Goal: Find specific page/section: Find specific page/section

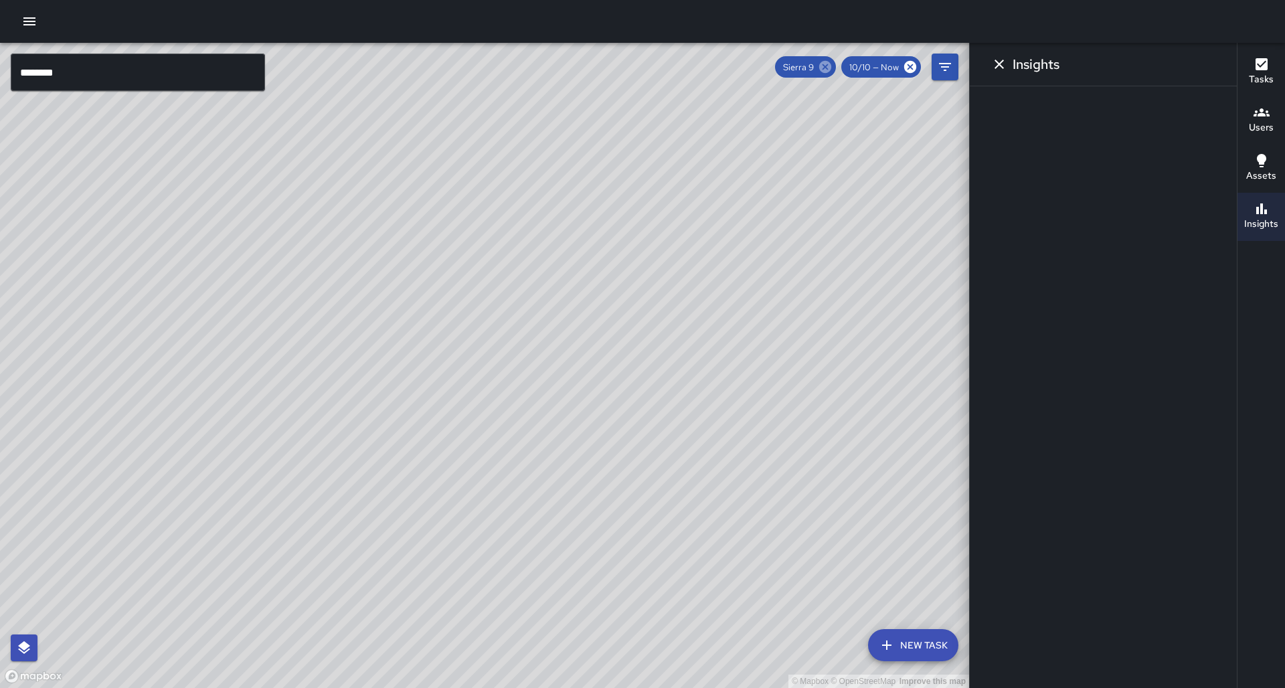
click at [831, 68] on icon at bounding box center [825, 67] width 12 height 12
click at [945, 67] on icon "Filters" at bounding box center [945, 67] width 12 height 8
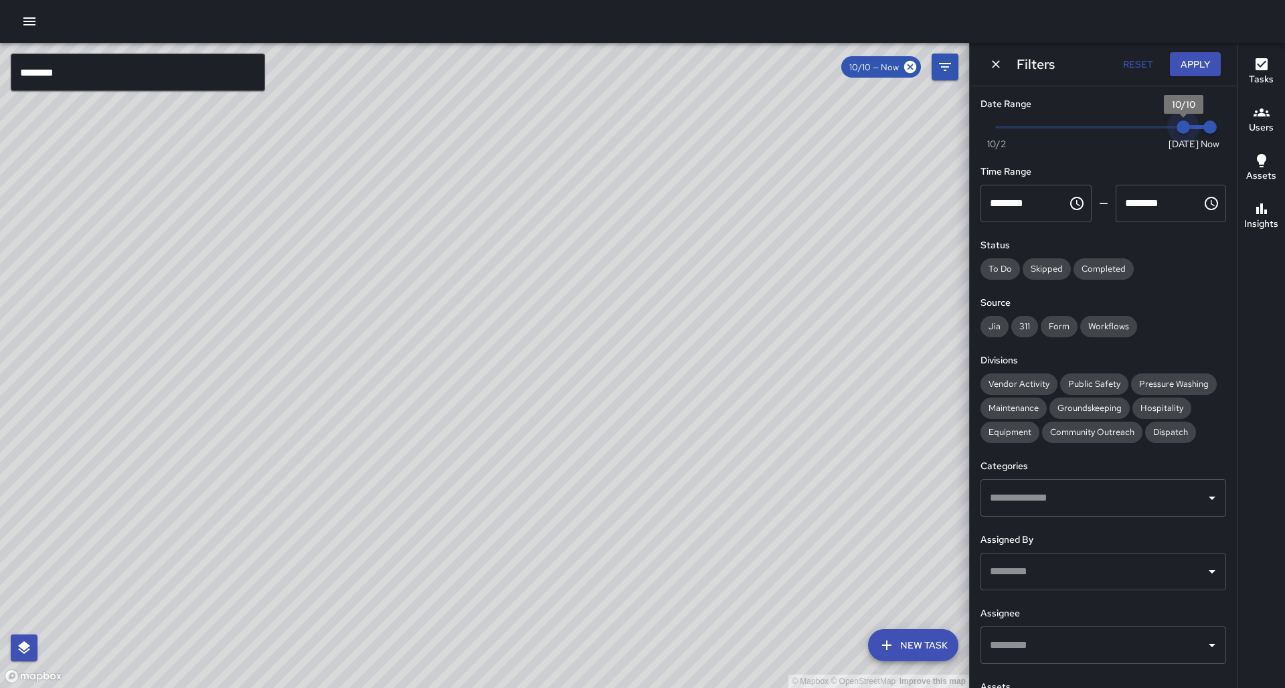
type input "*"
drag, startPoint x: 1178, startPoint y: 126, endPoint x: 1160, endPoint y: 132, distance: 18.2
click at [1160, 132] on span "10/9" at bounding box center [1156, 126] width 13 height 13
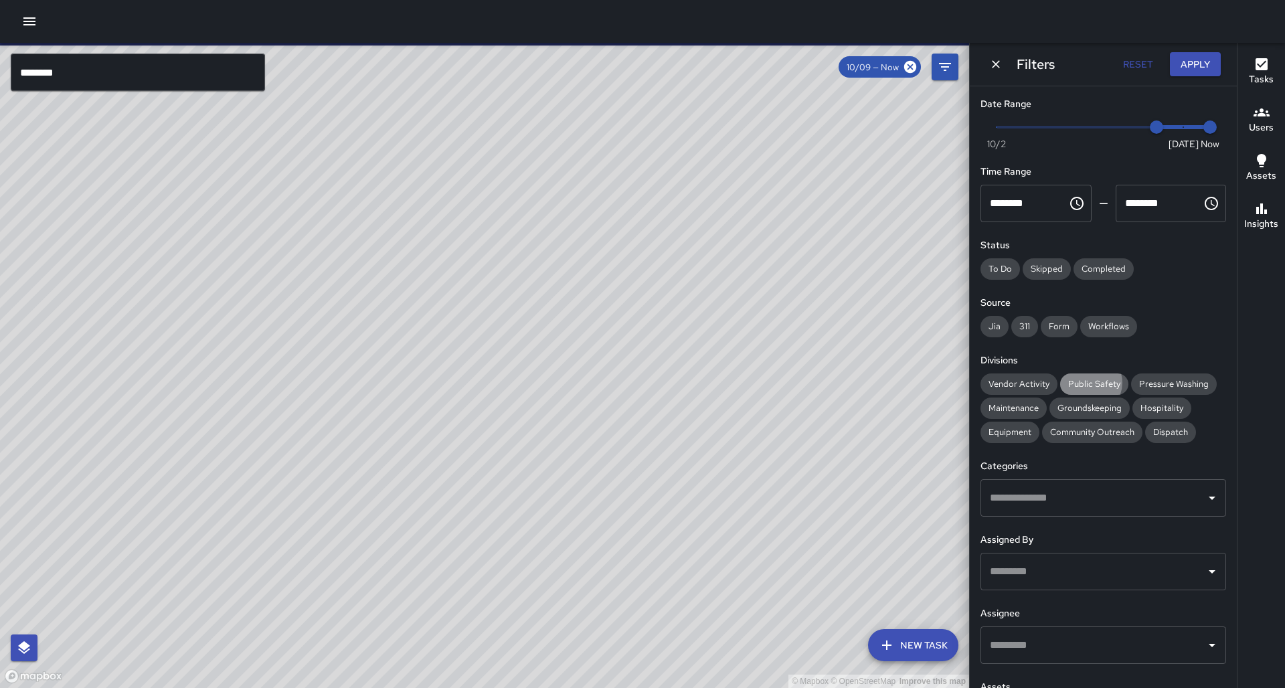
click at [1077, 378] on span "Public Safety" at bounding box center [1094, 383] width 68 height 11
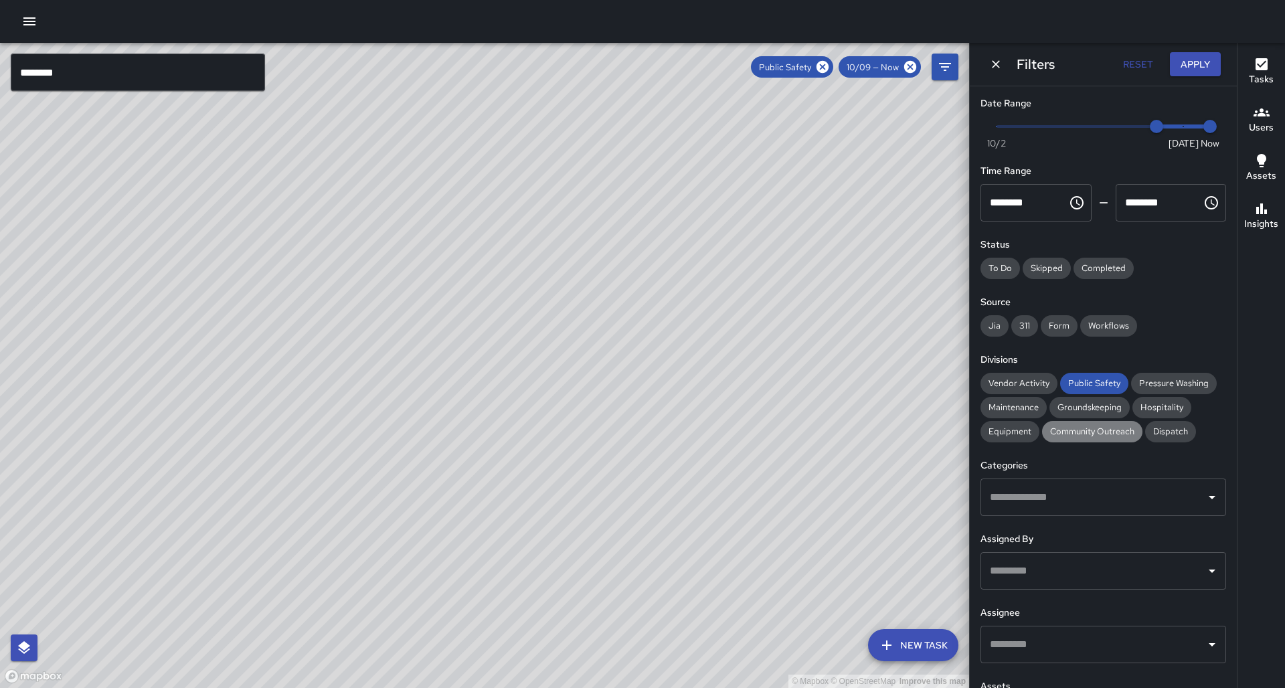
drag, startPoint x: 1034, startPoint y: 418, endPoint x: 885, endPoint y: 419, distance: 149.2
click at [1042, 426] on span "Community Outreach" at bounding box center [1092, 431] width 100 height 11
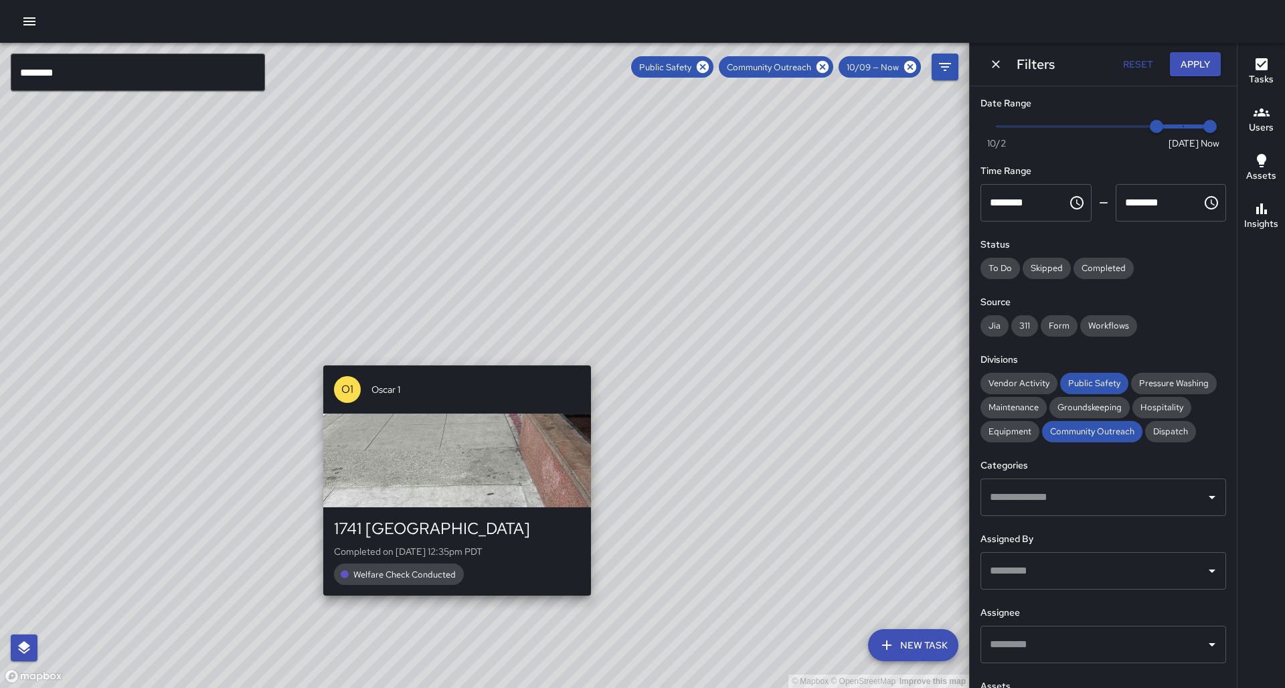
click at [452, 356] on div "© Mapbox © OpenStreetMap Improve this map O1 Oscar 1 1741 Broadway Completed on…" at bounding box center [484, 365] width 969 height 645
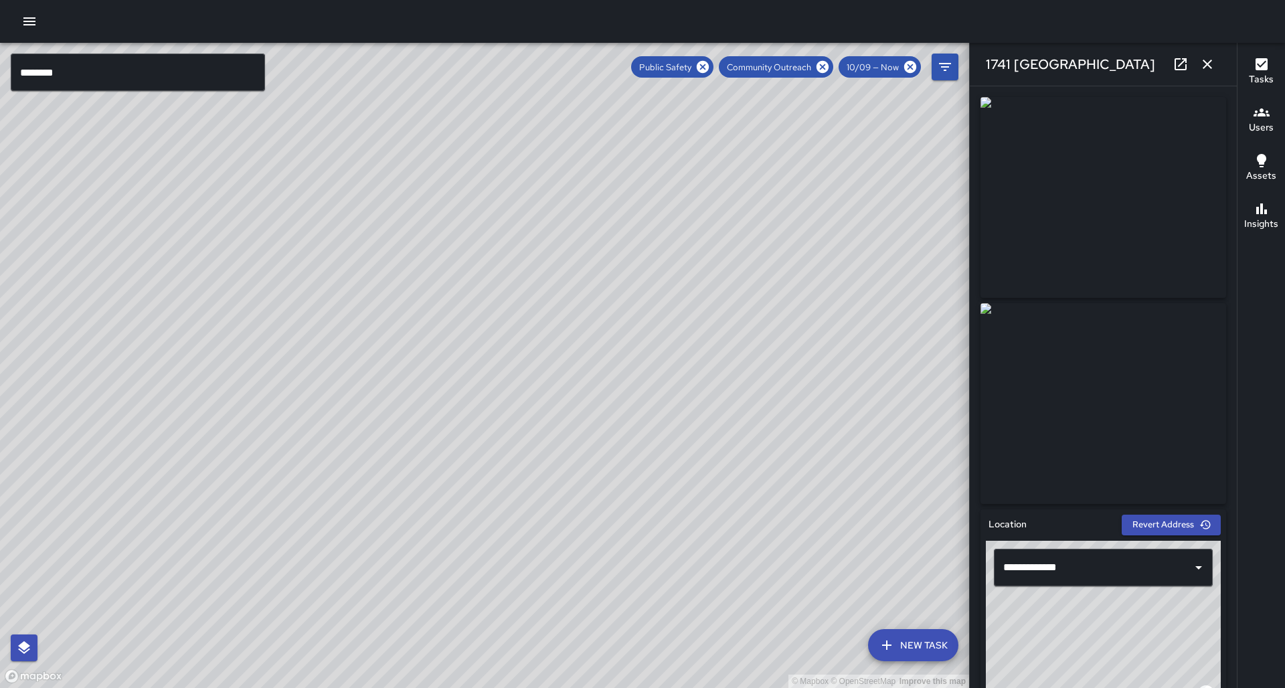
click at [473, 381] on div "© Mapbox © OpenStreetMap Improve this map O1 Oscar 1 1741 Telegraph Avenue Comp…" at bounding box center [484, 365] width 969 height 645
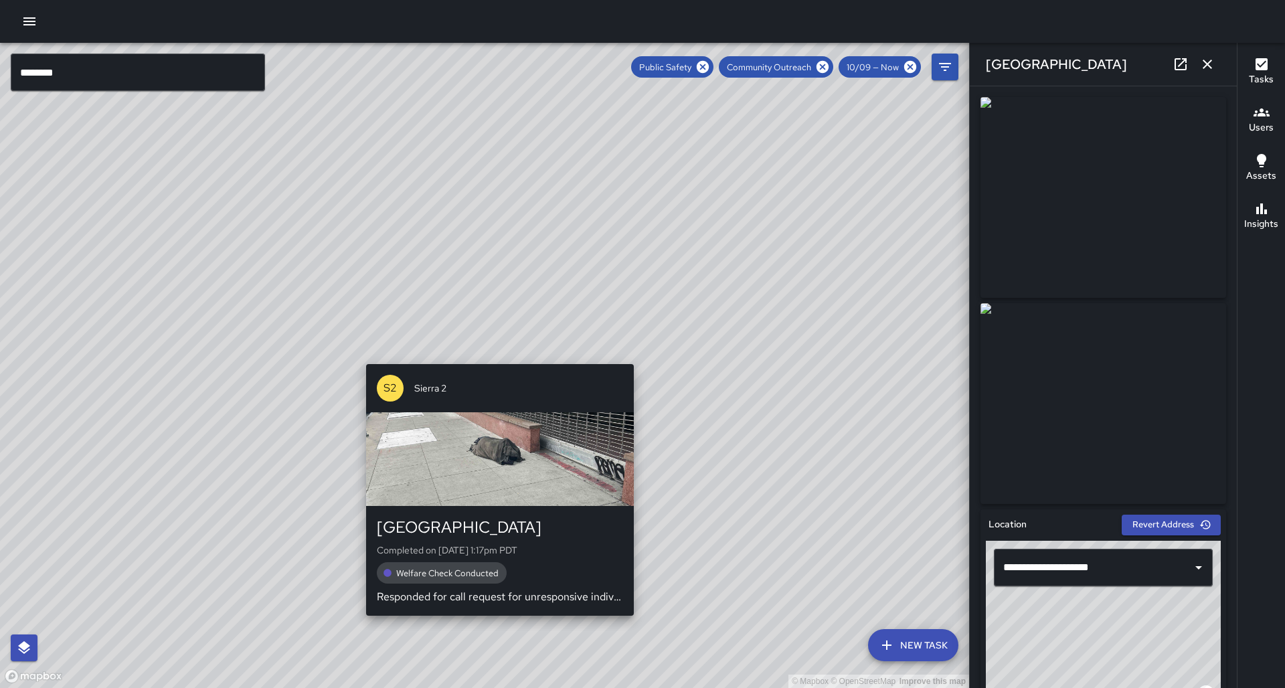
click at [490, 356] on div "© Mapbox © OpenStreetMap Improve this map S2 Sierra 2 1741 Telegraph Avenue Com…" at bounding box center [484, 365] width 969 height 645
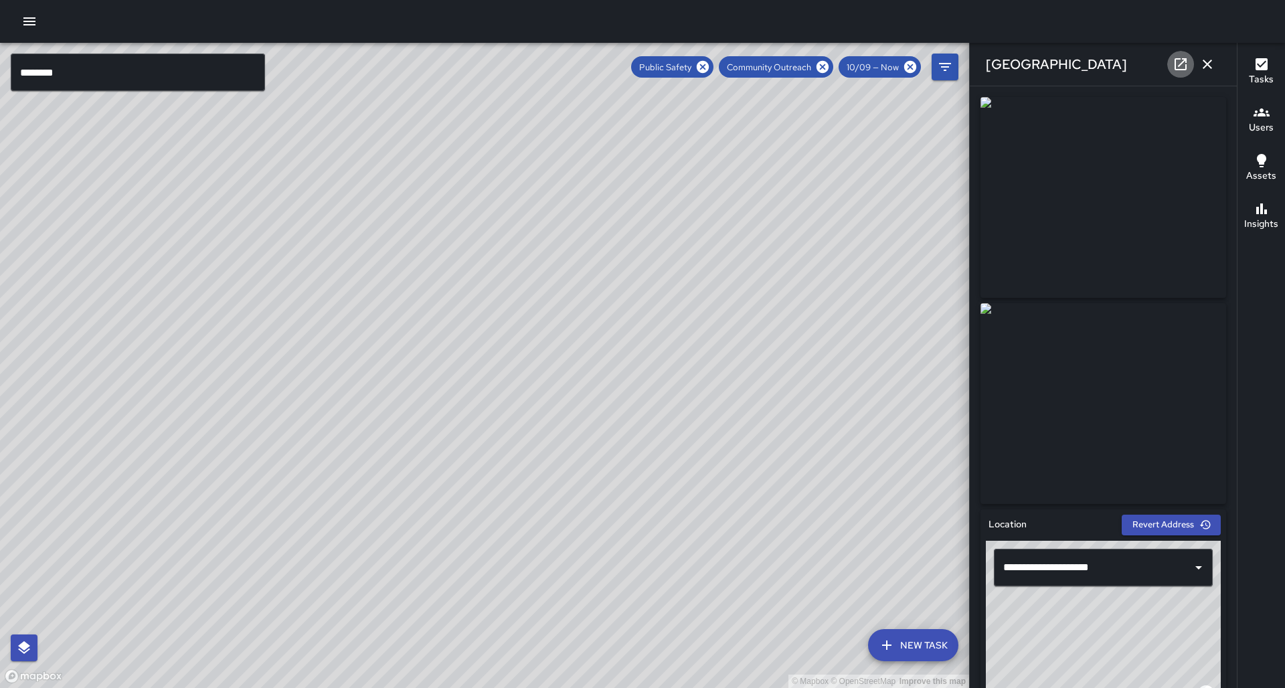
click at [1173, 68] on icon at bounding box center [1180, 64] width 16 height 16
click at [513, 248] on div "© Mapbox © OpenStreetMap Improve this map C5 Cobra 5 1900 Telegraph Avenue Comp…" at bounding box center [484, 365] width 969 height 645
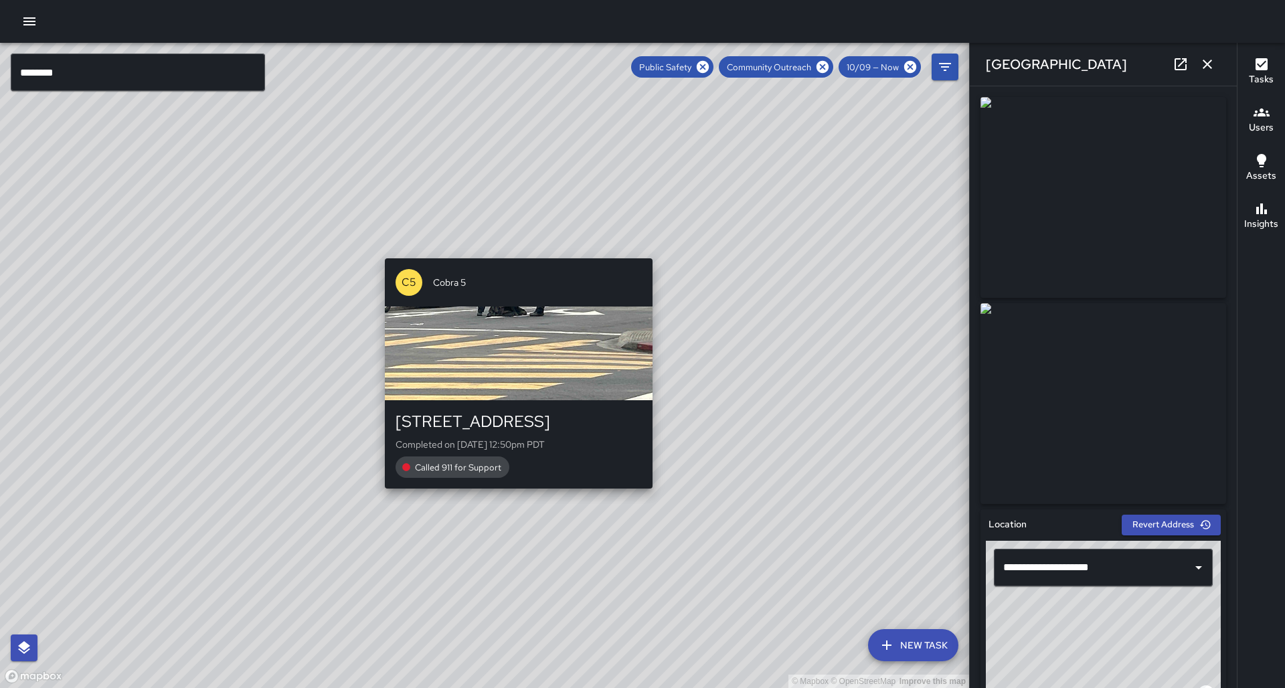
type input "**********"
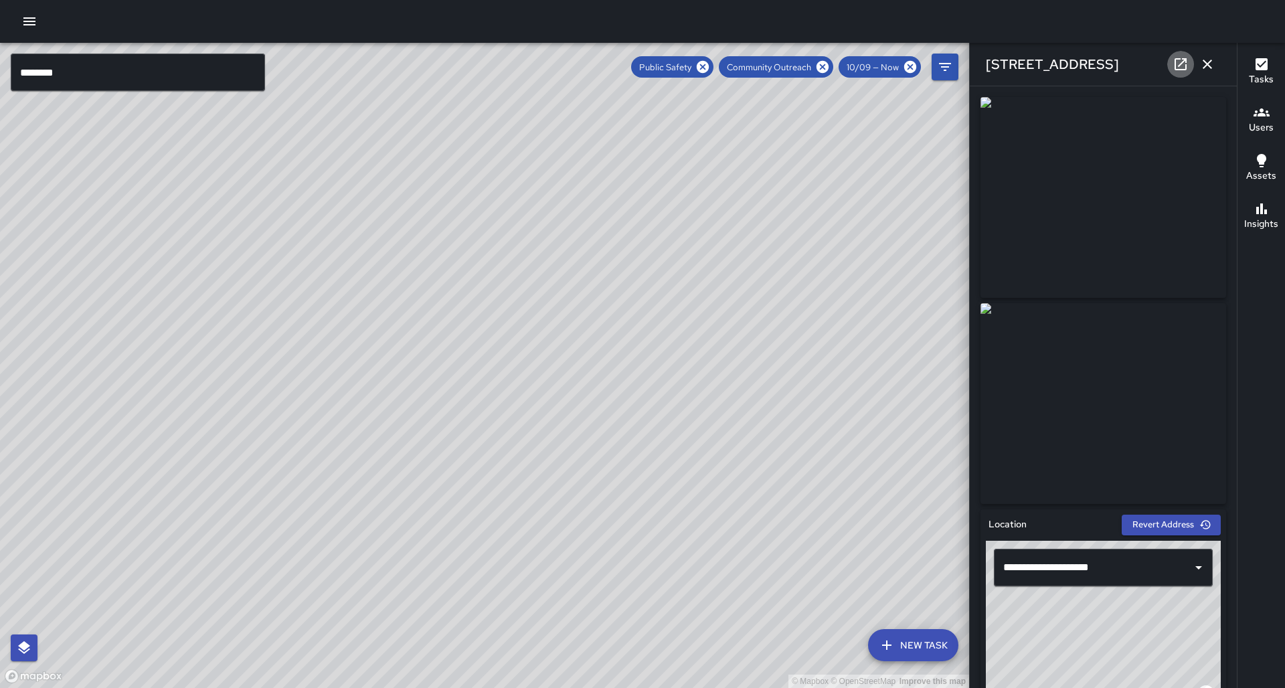
click at [1185, 70] on icon at bounding box center [1180, 64] width 12 height 12
click at [1208, 62] on icon "button" at bounding box center [1207, 64] width 16 height 16
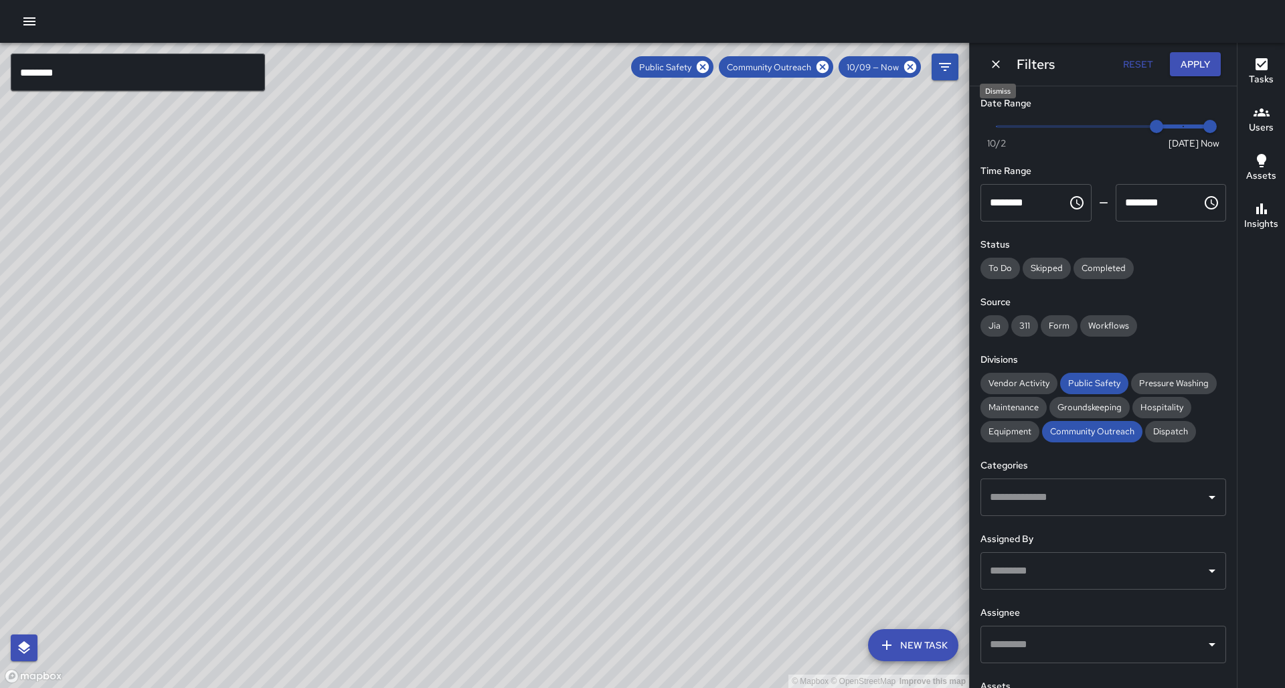
click at [992, 69] on icon "Dismiss" at bounding box center [995, 64] width 13 height 13
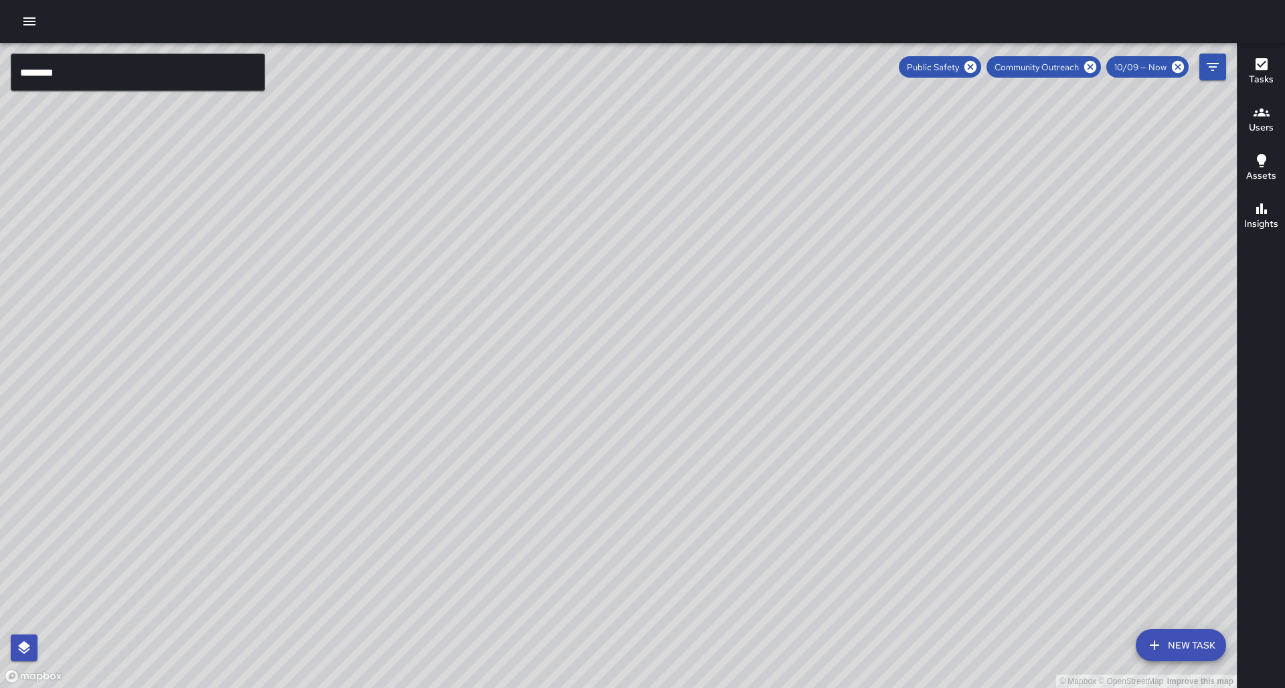
drag, startPoint x: 1011, startPoint y: 200, endPoint x: 924, endPoint y: 331, distance: 156.8
click at [924, 331] on div "© Mapbox © OpenStreetMap Improve this map" at bounding box center [618, 365] width 1237 height 645
drag, startPoint x: 925, startPoint y: 330, endPoint x: 878, endPoint y: 273, distance: 73.7
click at [878, 273] on div "© Mapbox © OpenStreetMap Improve this map" at bounding box center [618, 365] width 1237 height 645
